Goal: Task Accomplishment & Management: Manage account settings

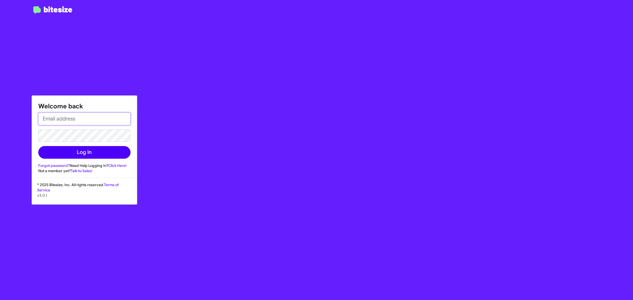
type input "[EMAIL_ADDRESS][DOMAIN_NAME]"
click at [112, 149] on button "Log In" at bounding box center [84, 152] width 92 height 13
